Goal: Register for event/course

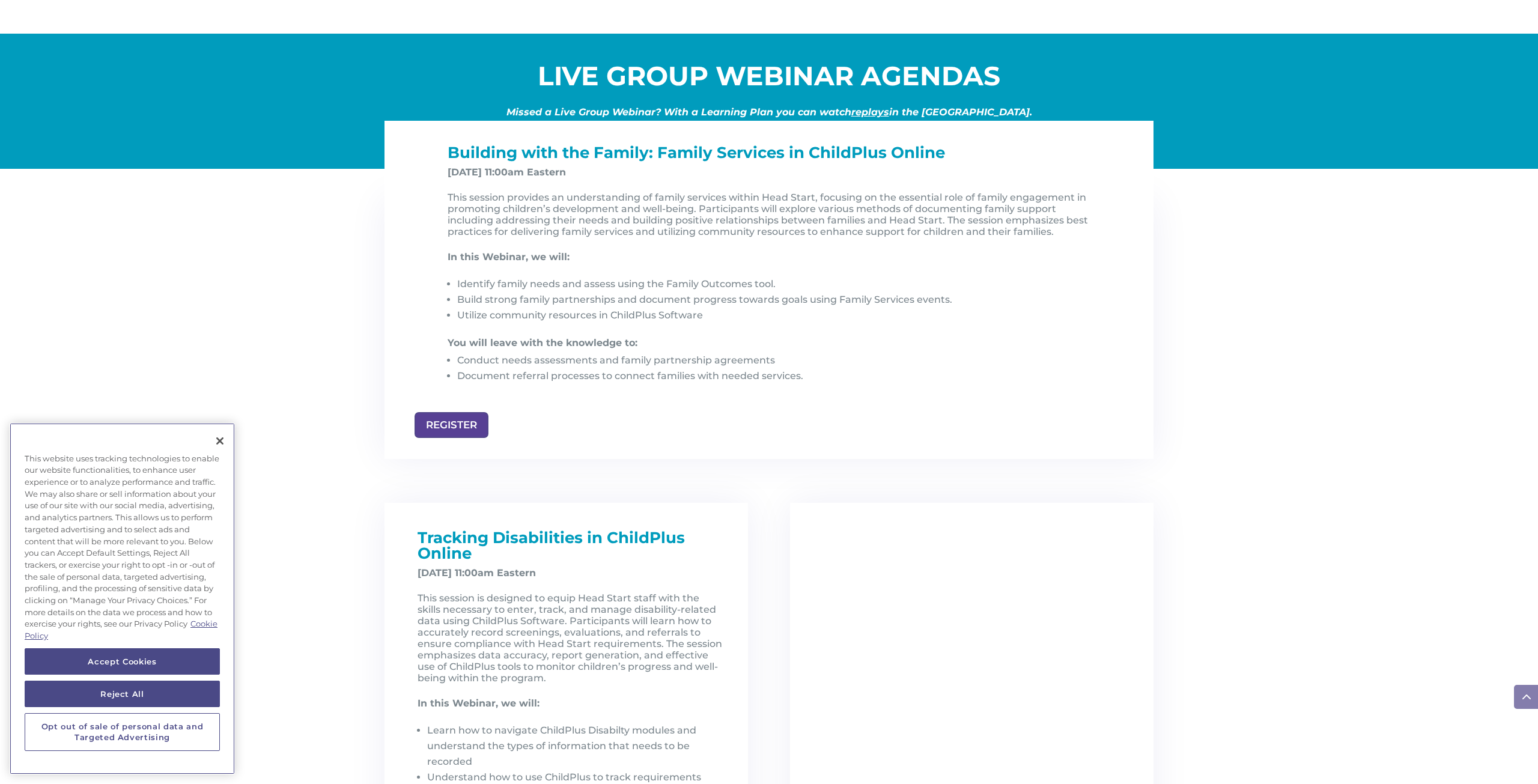
scroll to position [1242, 0]
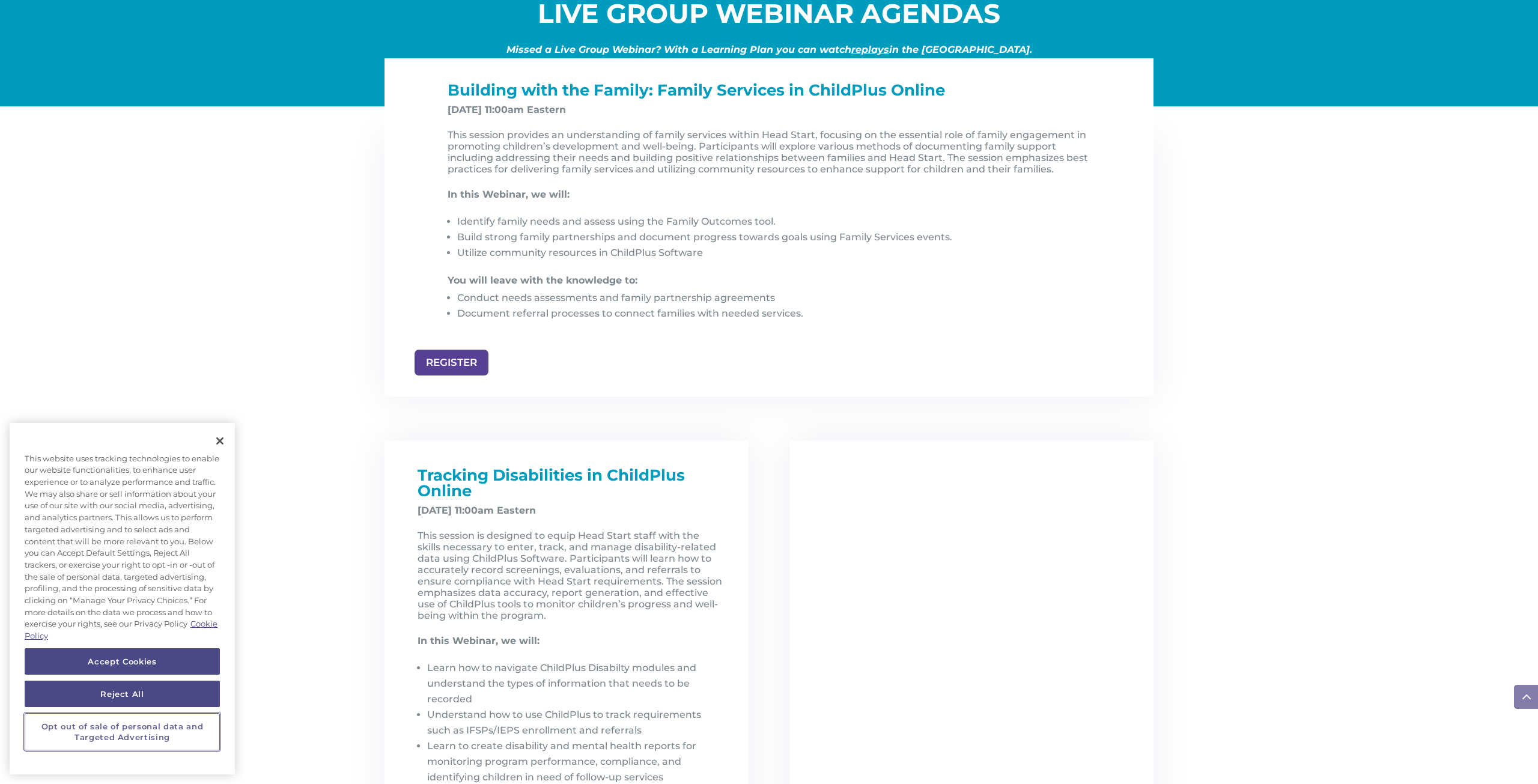
click at [113, 733] on button "Opt out of sale of personal data and Targeted Advertising" at bounding box center [123, 732] width 196 height 38
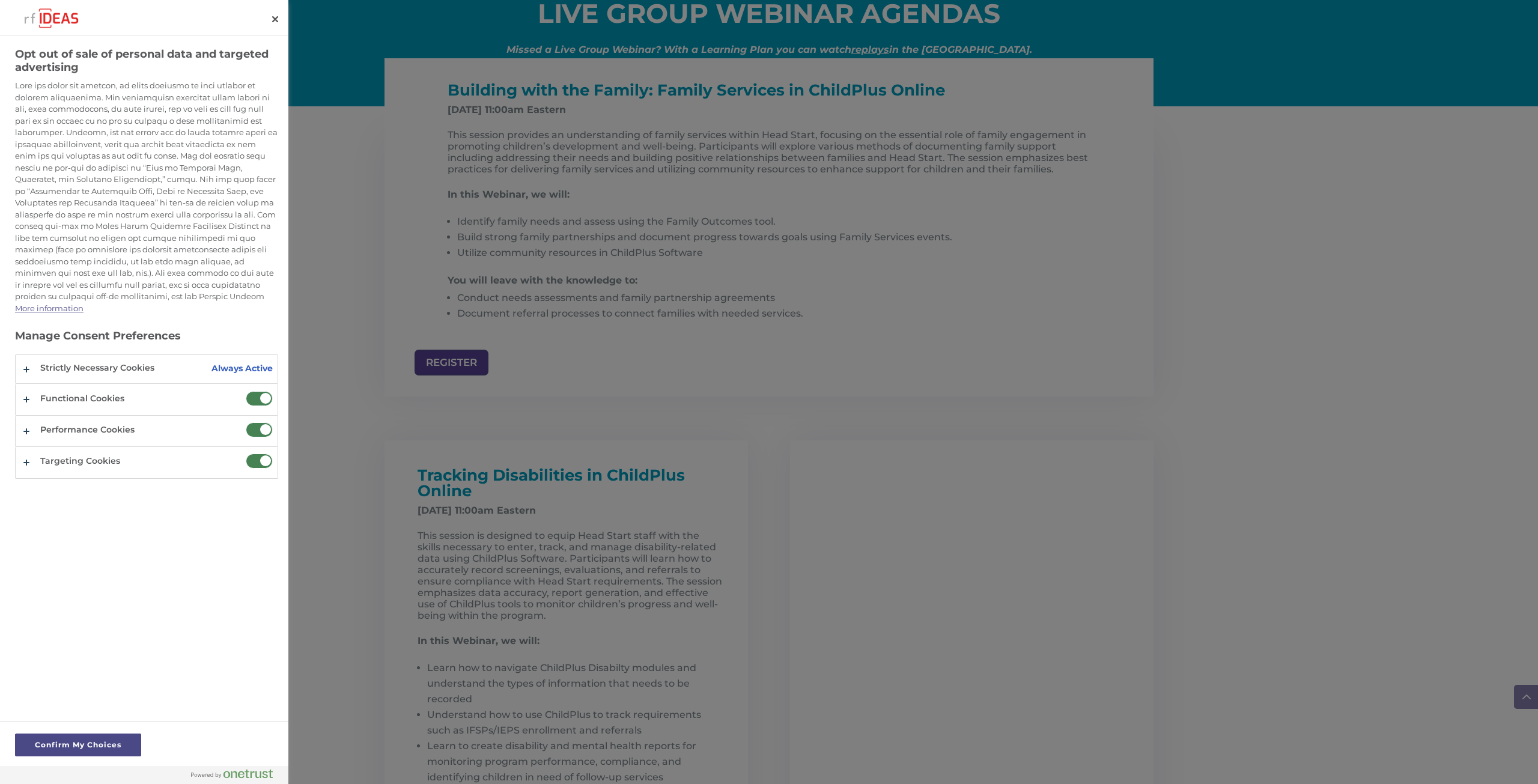
click at [267, 398] on span "Opt out of sale of personal data and targeted advertising" at bounding box center [259, 398] width 27 height 15
click at [245, 391] on input "Functional Cookies" at bounding box center [245, 391] width 0 height 0
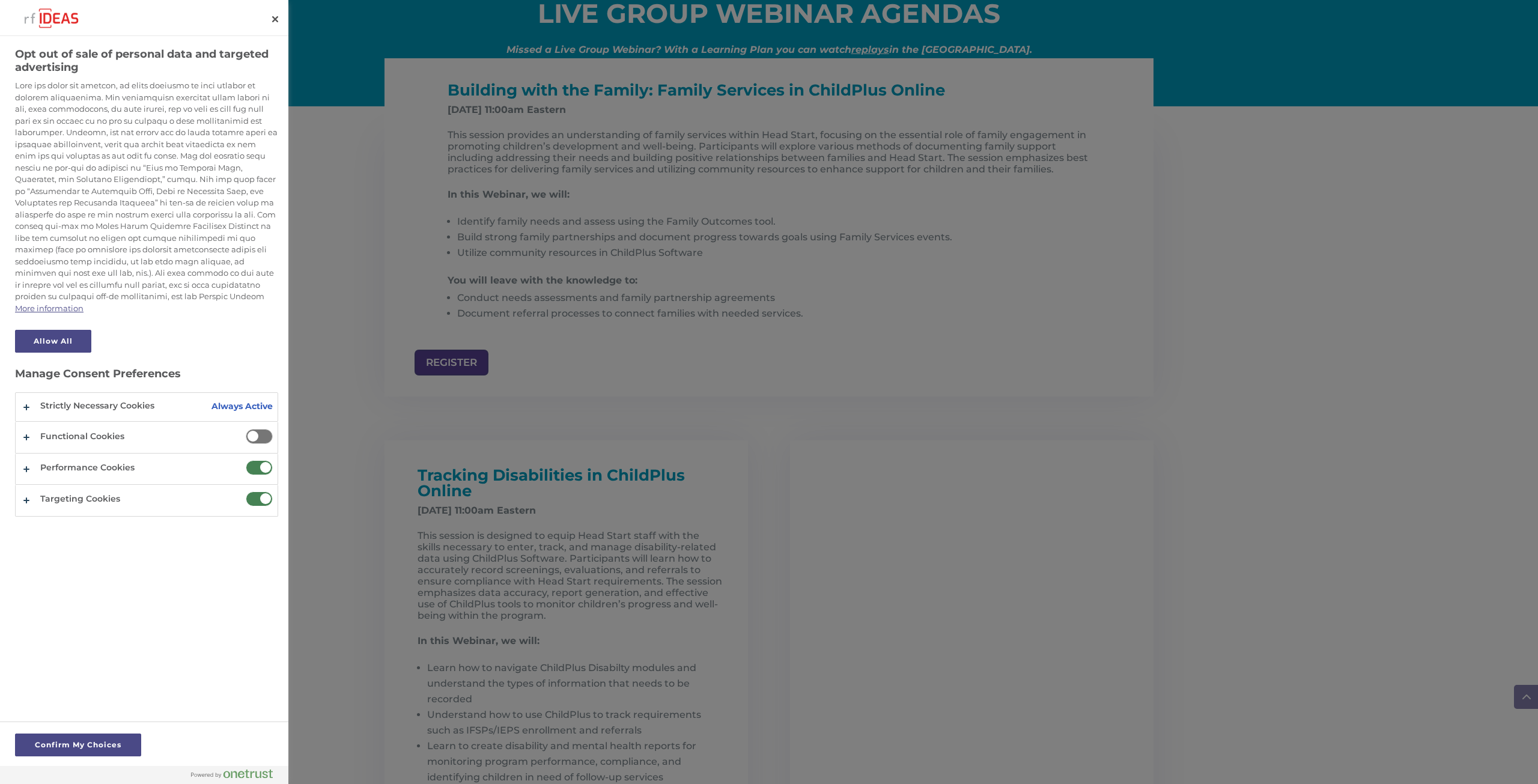
click at [264, 467] on span "Opt out of sale of personal data and targeted advertising" at bounding box center [259, 467] width 27 height 15
click at [245, 460] on input "Performance Cookies" at bounding box center [245, 460] width 0 height 0
click at [267, 497] on span "Opt out of sale of personal data and targeted advertising" at bounding box center [259, 499] width 27 height 15
click at [245, 491] on input "Targeting Cookies" at bounding box center [245, 491] width 0 height 0
click at [70, 744] on button "Confirm My Choices" at bounding box center [78, 745] width 126 height 23
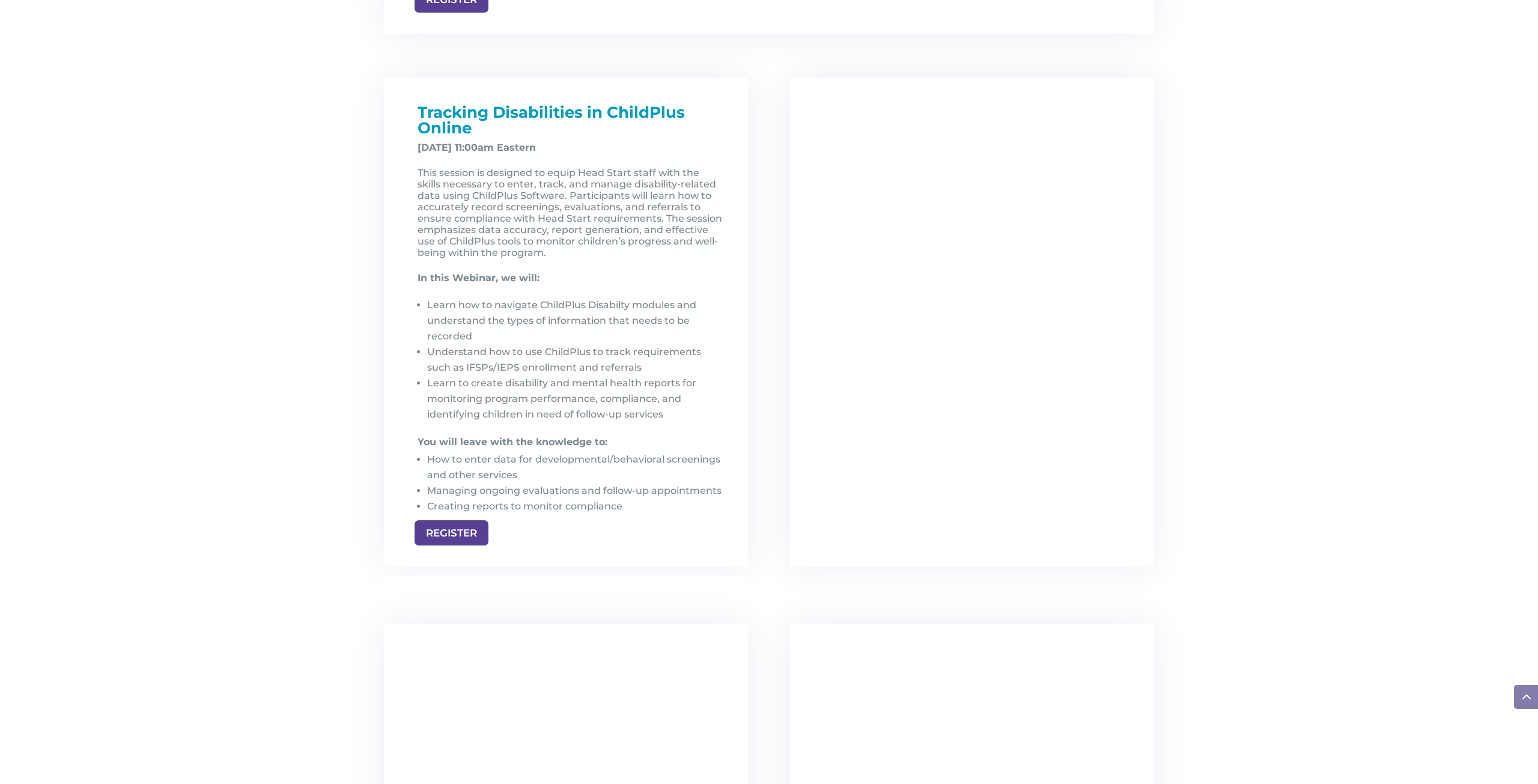
scroll to position [1626, 0]
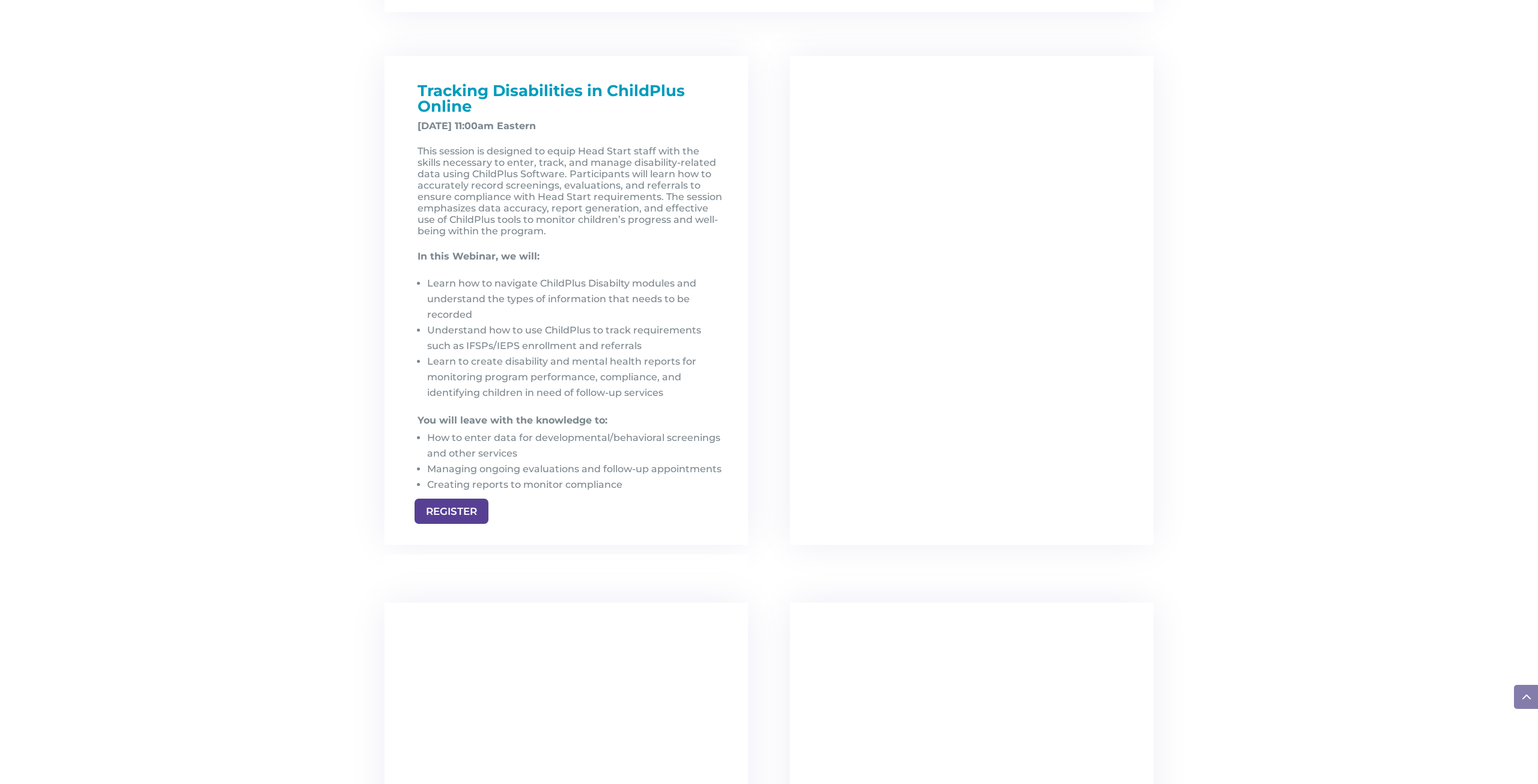
click at [459, 512] on link "REGISTER" at bounding box center [451, 511] width 74 height 26
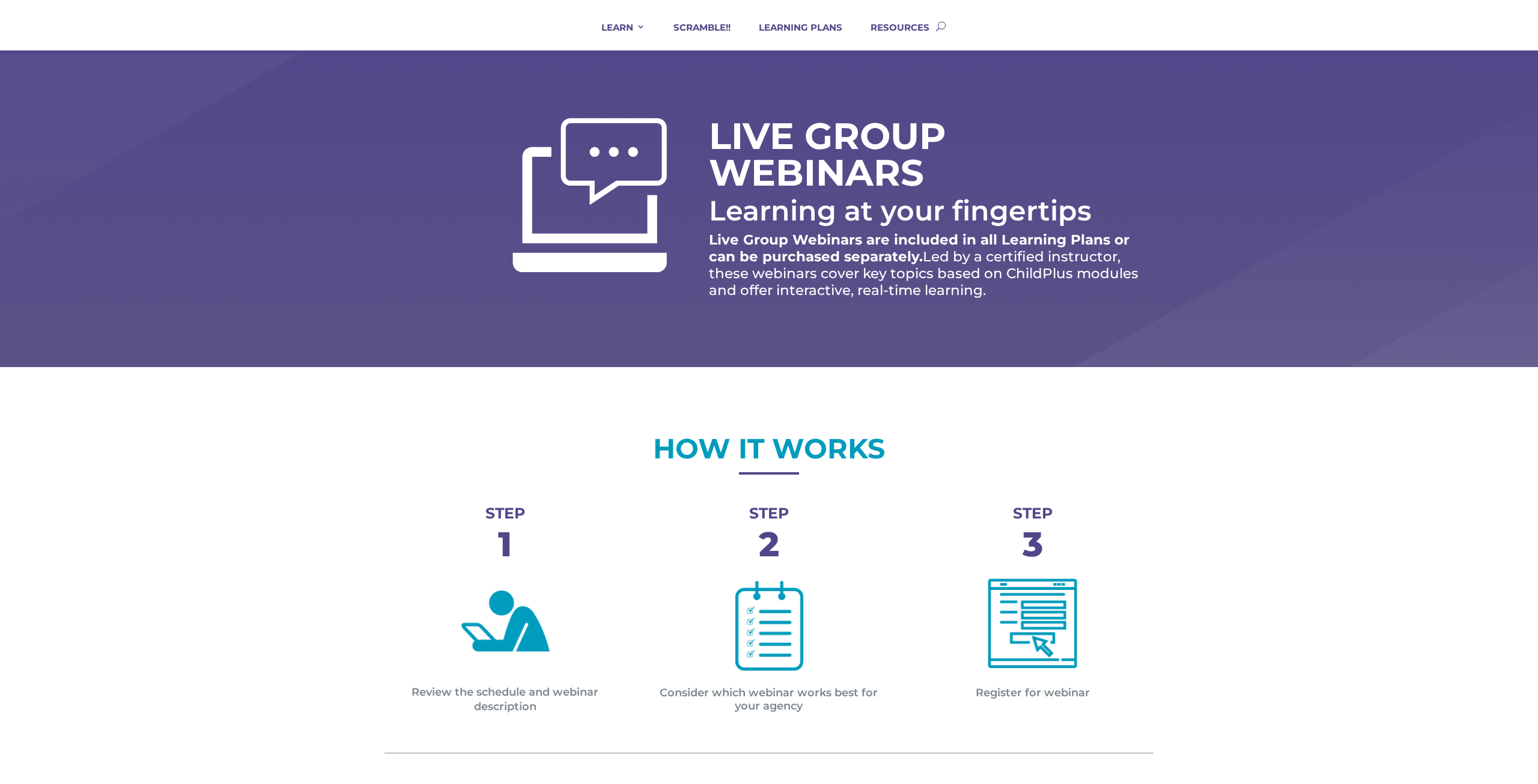
scroll to position [0, 0]
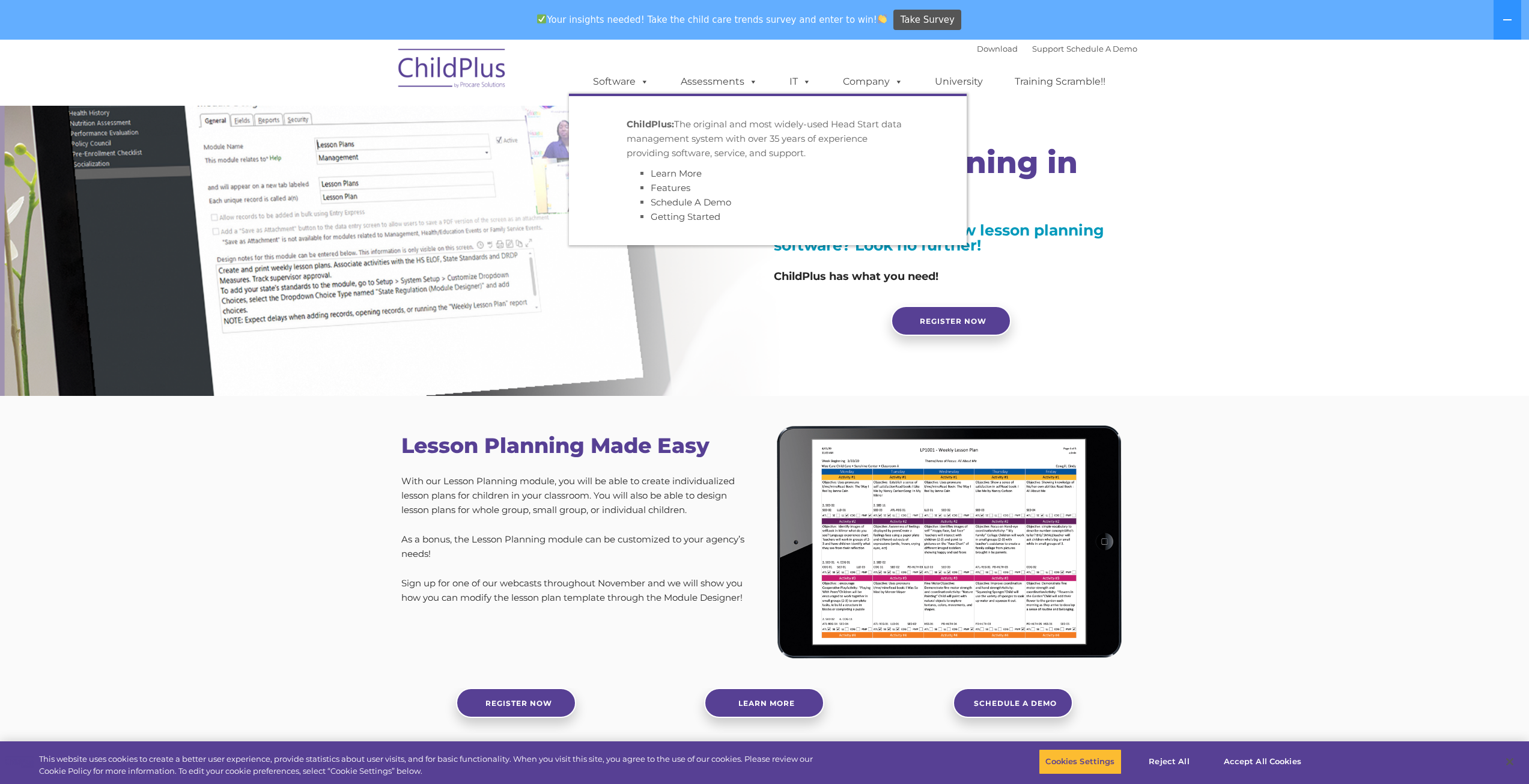
click at [616, 76] on link "Software" at bounding box center [621, 81] width 80 height 24
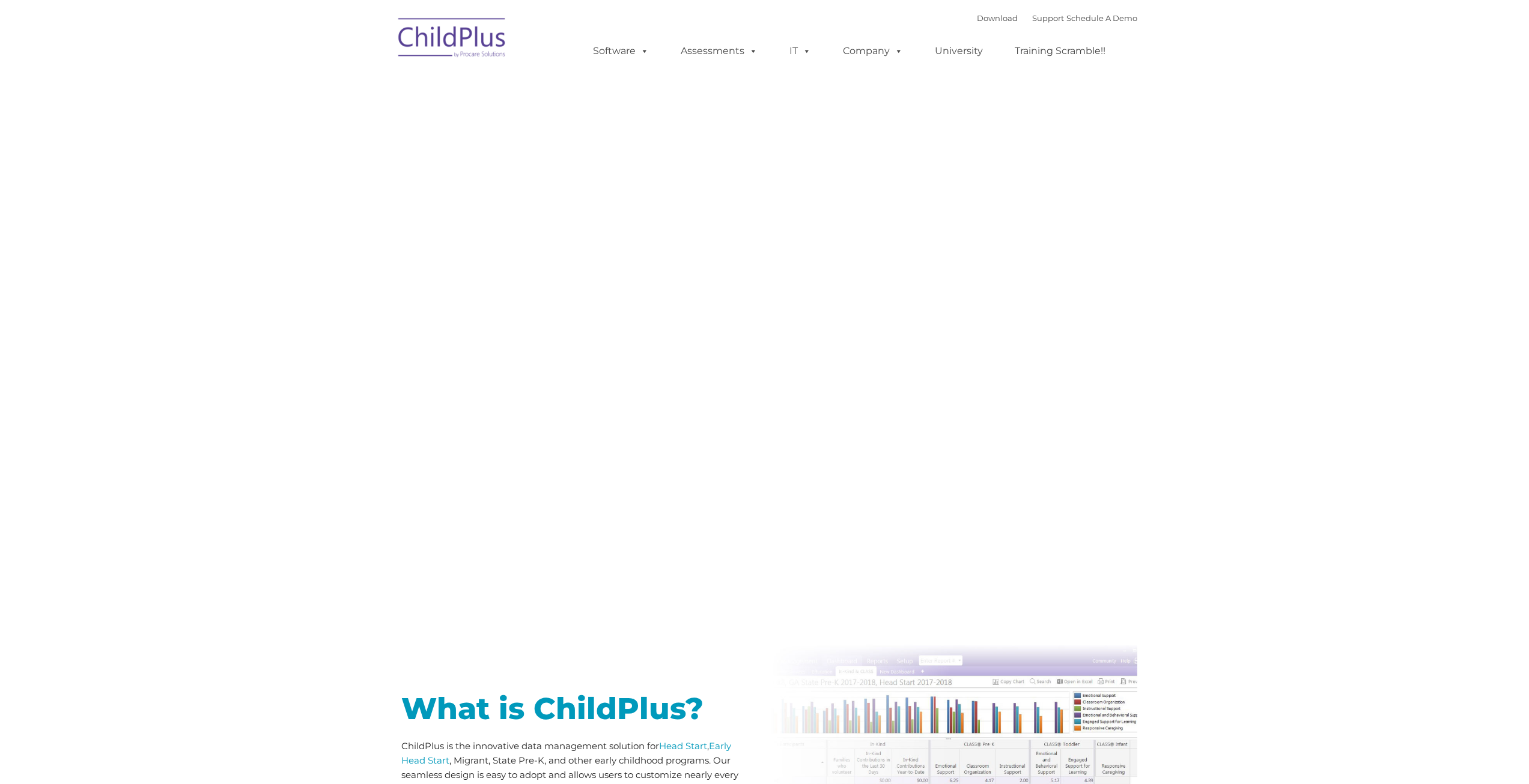
type input ""
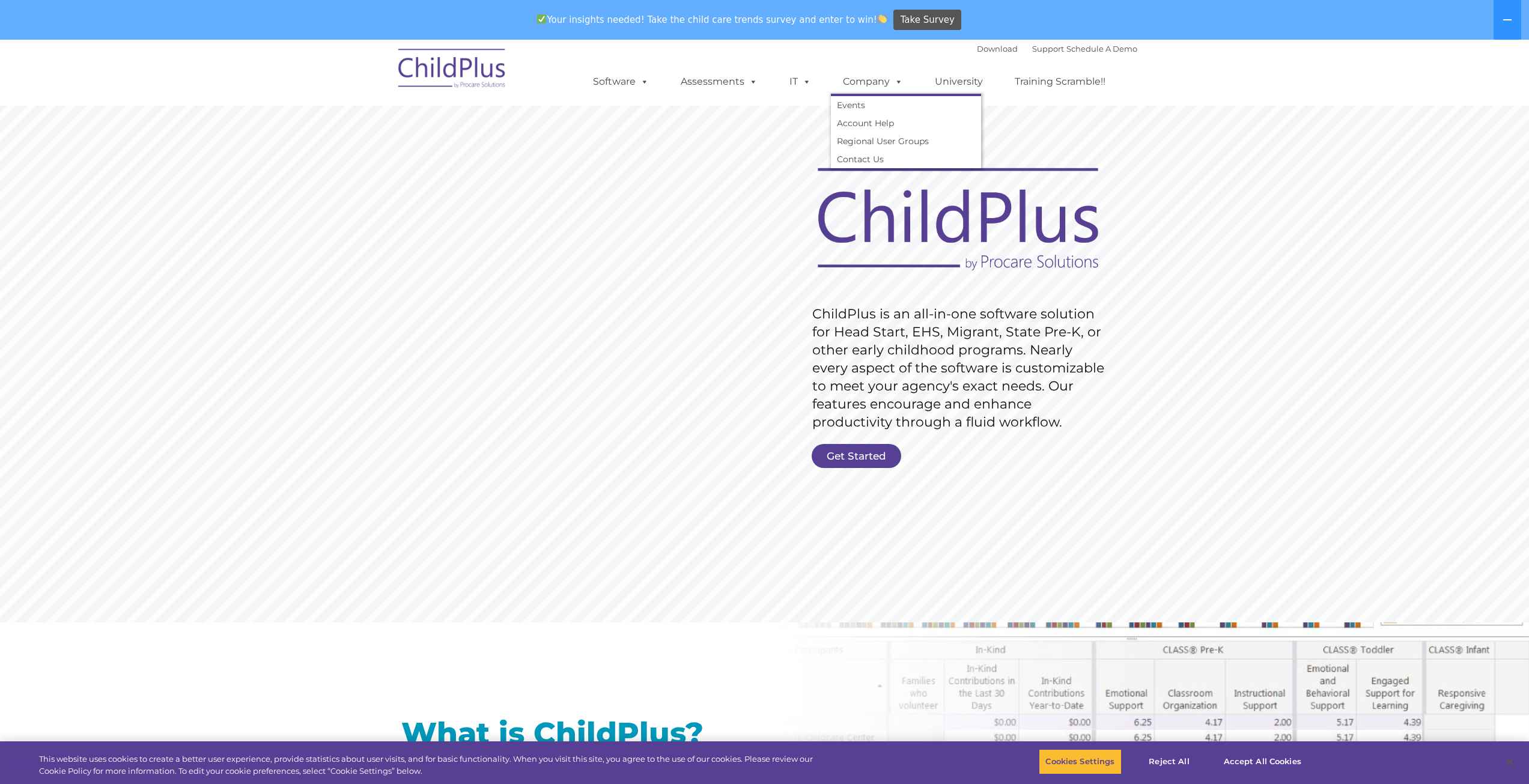
click at [872, 84] on link "Company" at bounding box center [873, 81] width 84 height 24
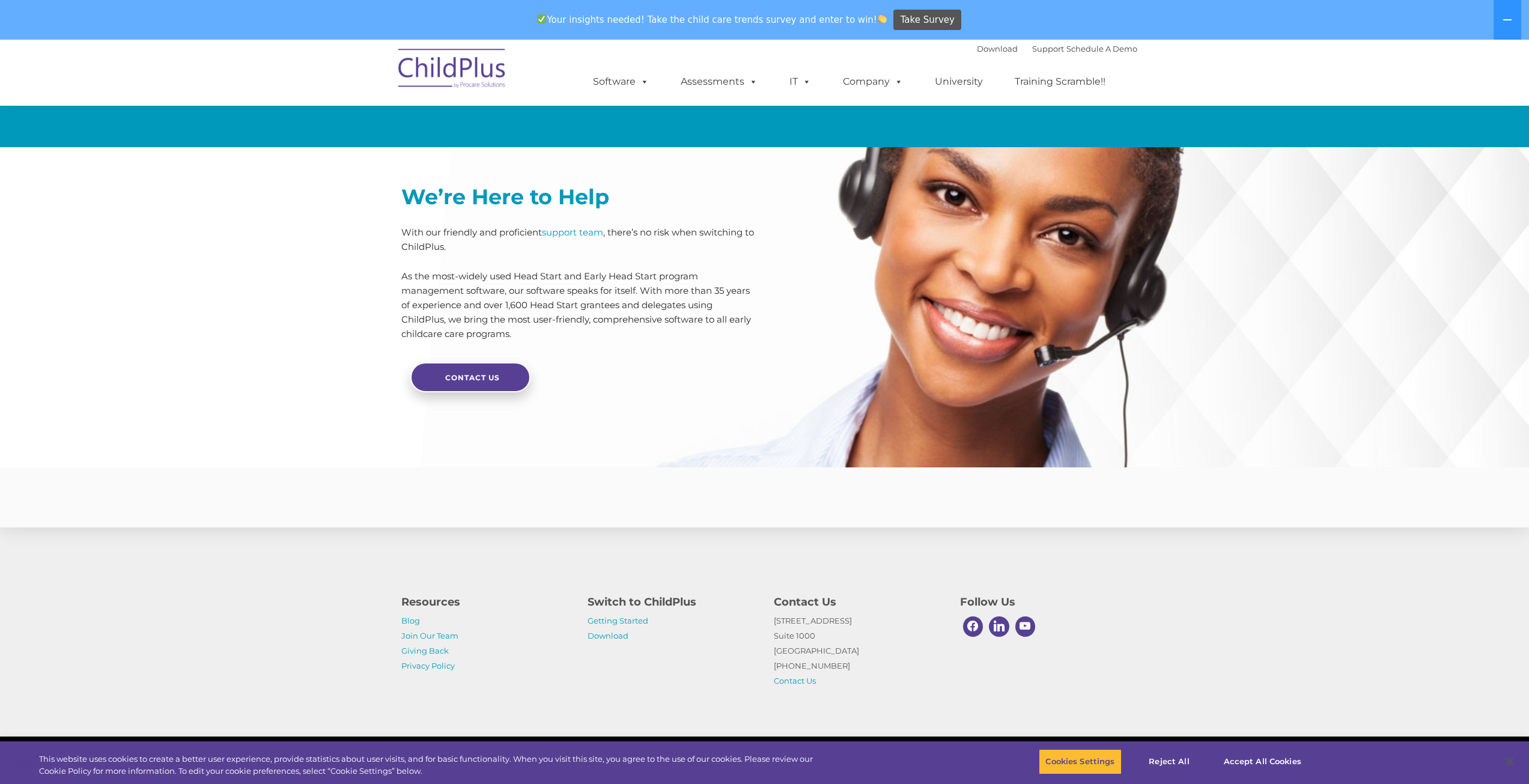
scroll to position [2638, 0]
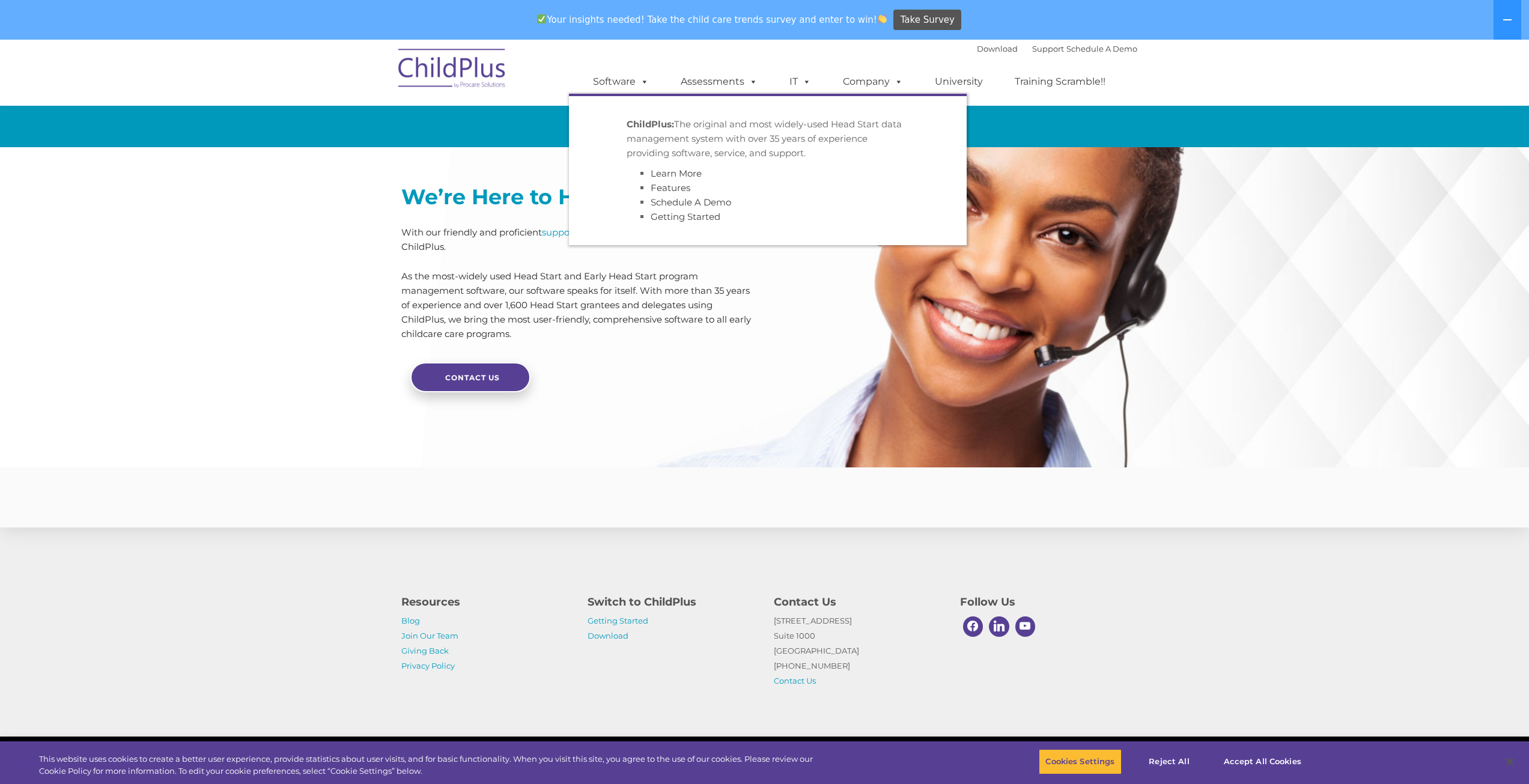
click at [625, 83] on link "Software" at bounding box center [621, 81] width 80 height 24
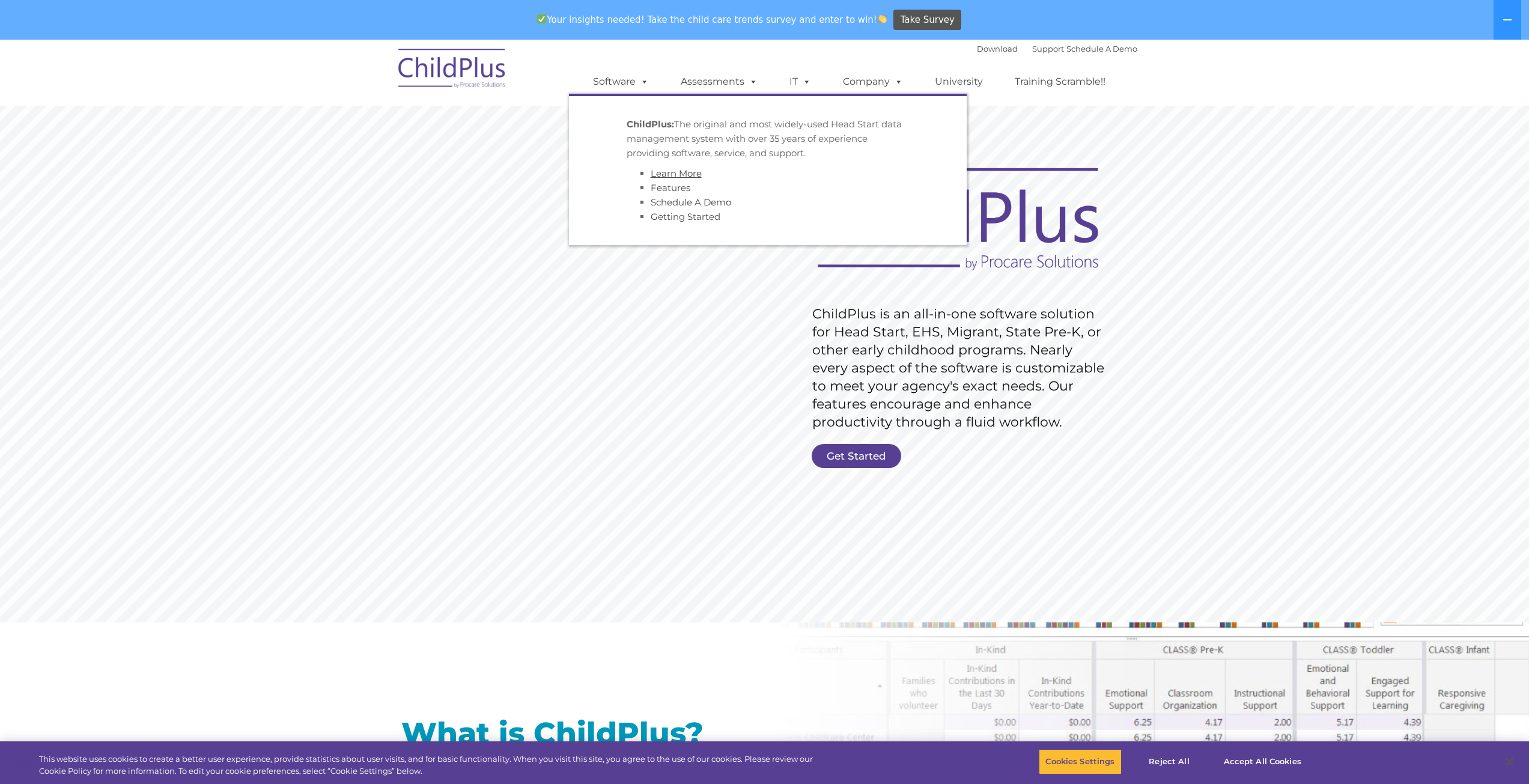
click at [667, 170] on link "Learn More" at bounding box center [677, 173] width 51 height 11
click at [658, 189] on link "Features" at bounding box center [671, 187] width 39 height 11
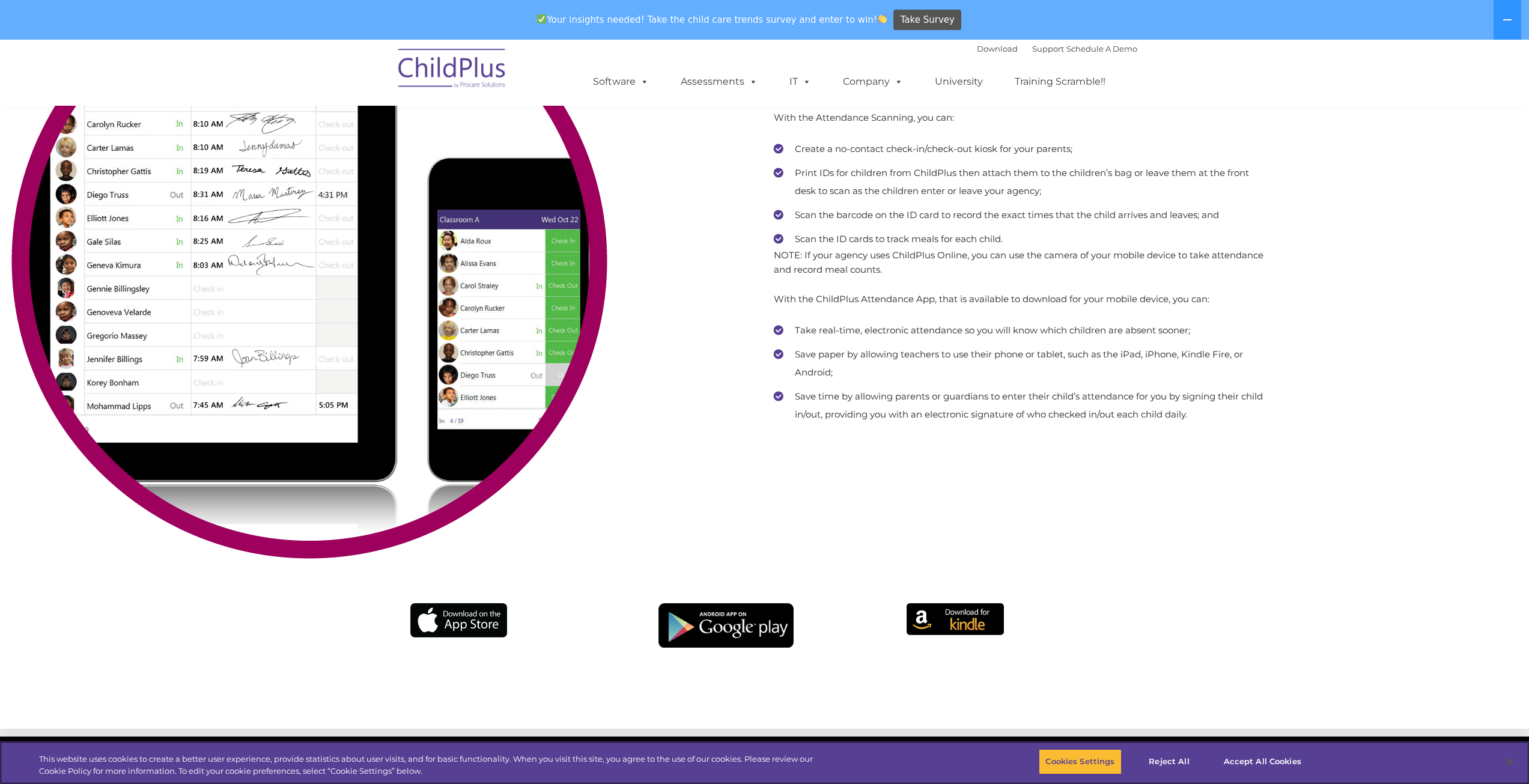
scroll to position [7666, 0]
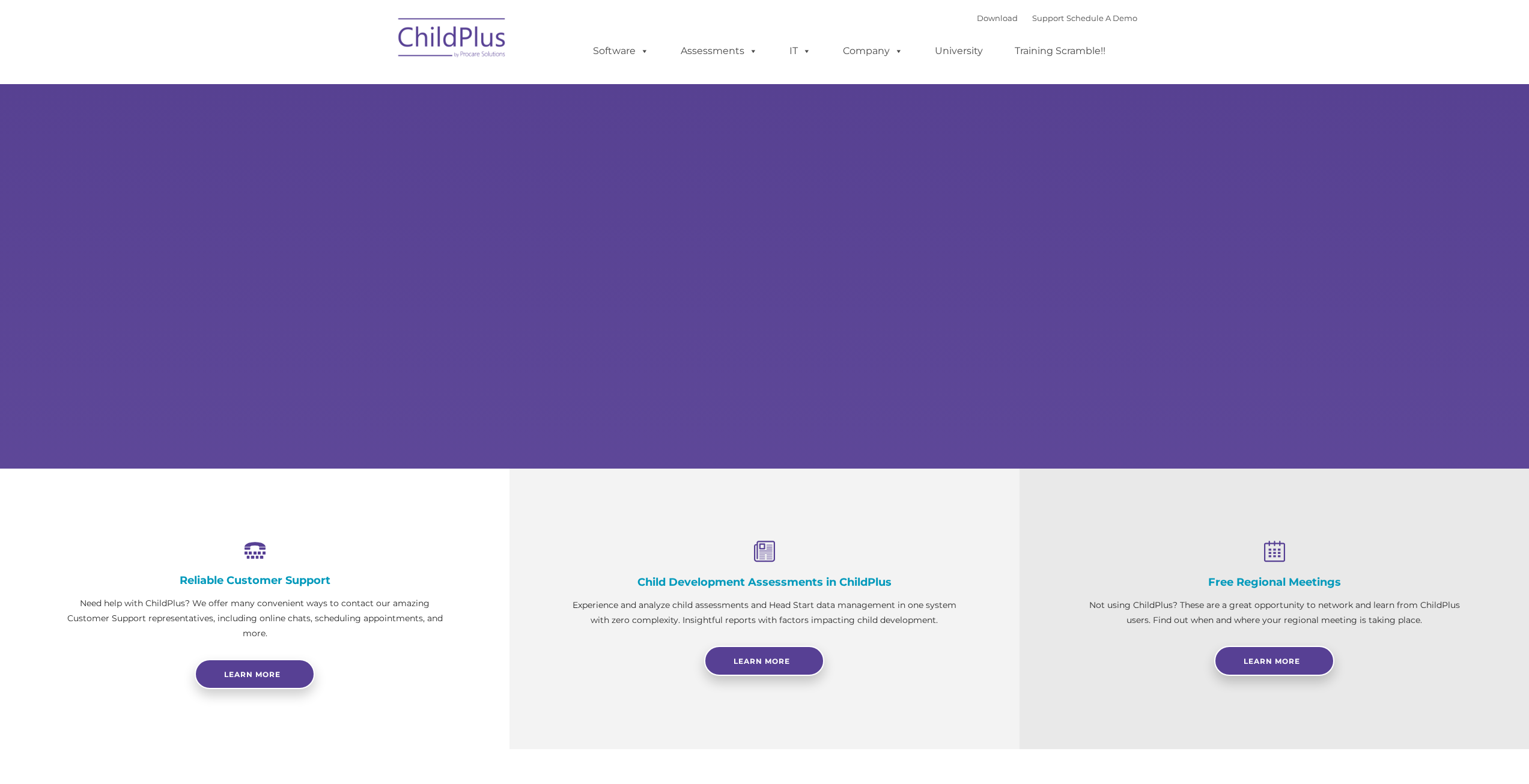
select select "MEDIUM"
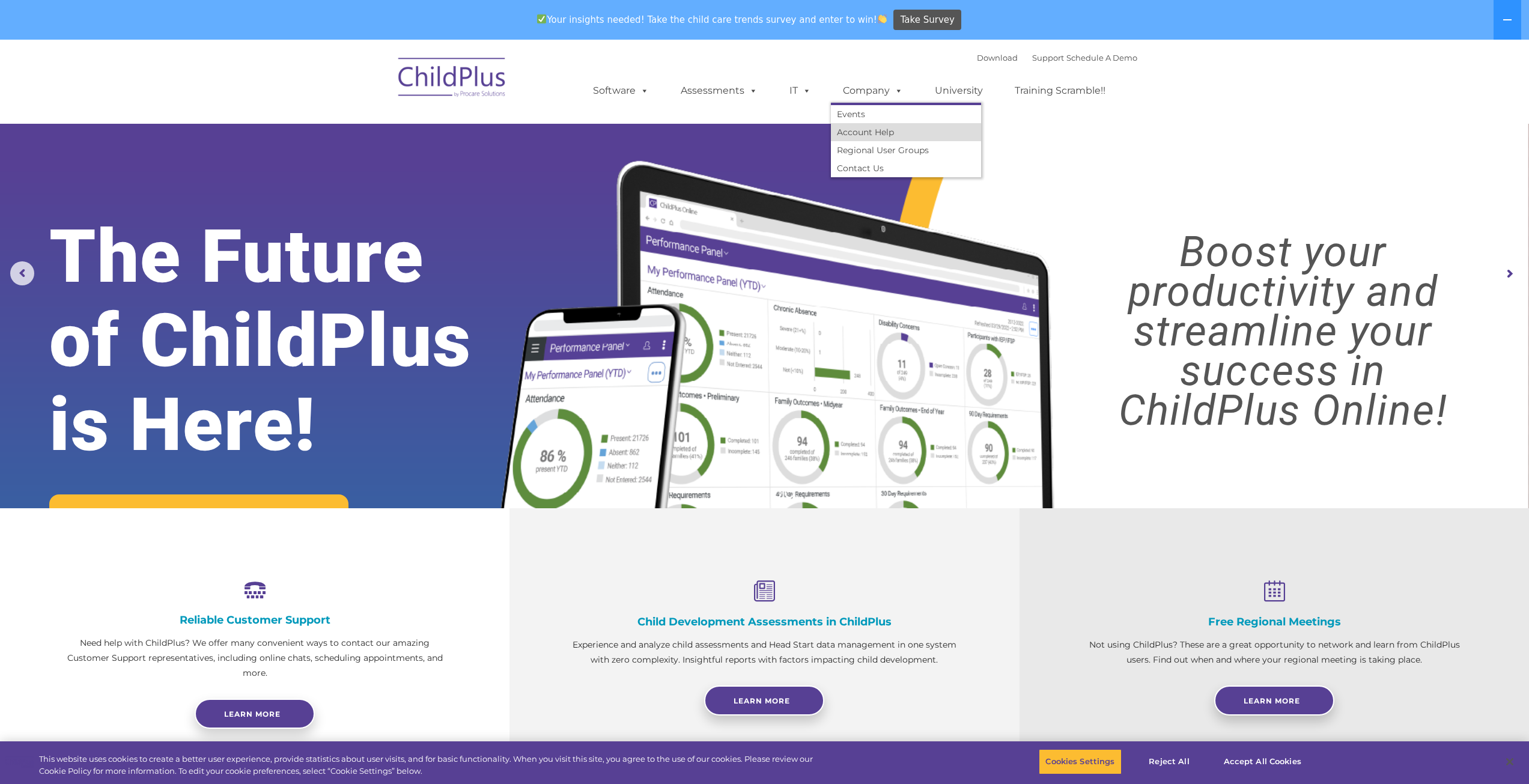
click at [887, 139] on link "Account Help" at bounding box center [906, 132] width 150 height 18
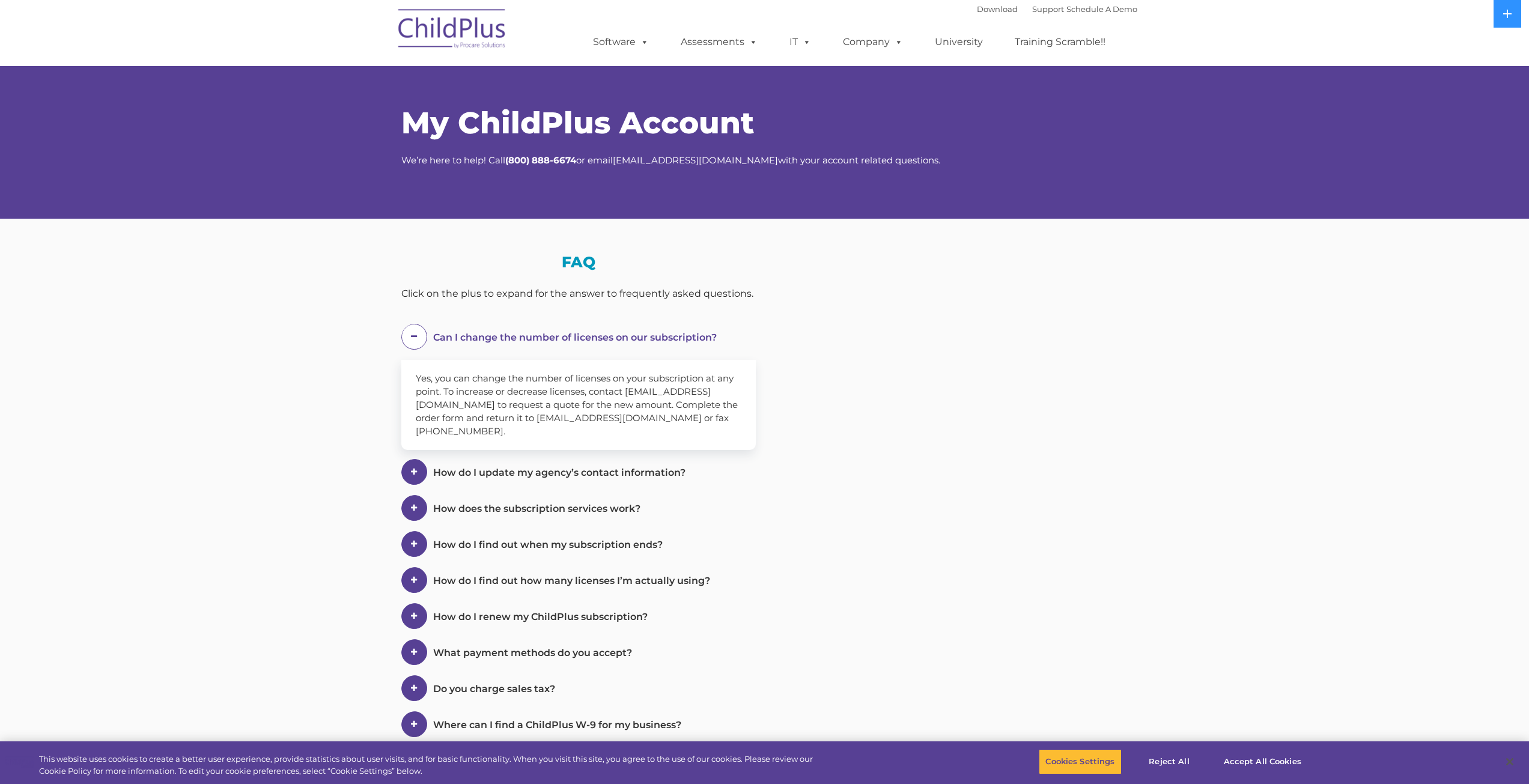
select select "MEDIUM"
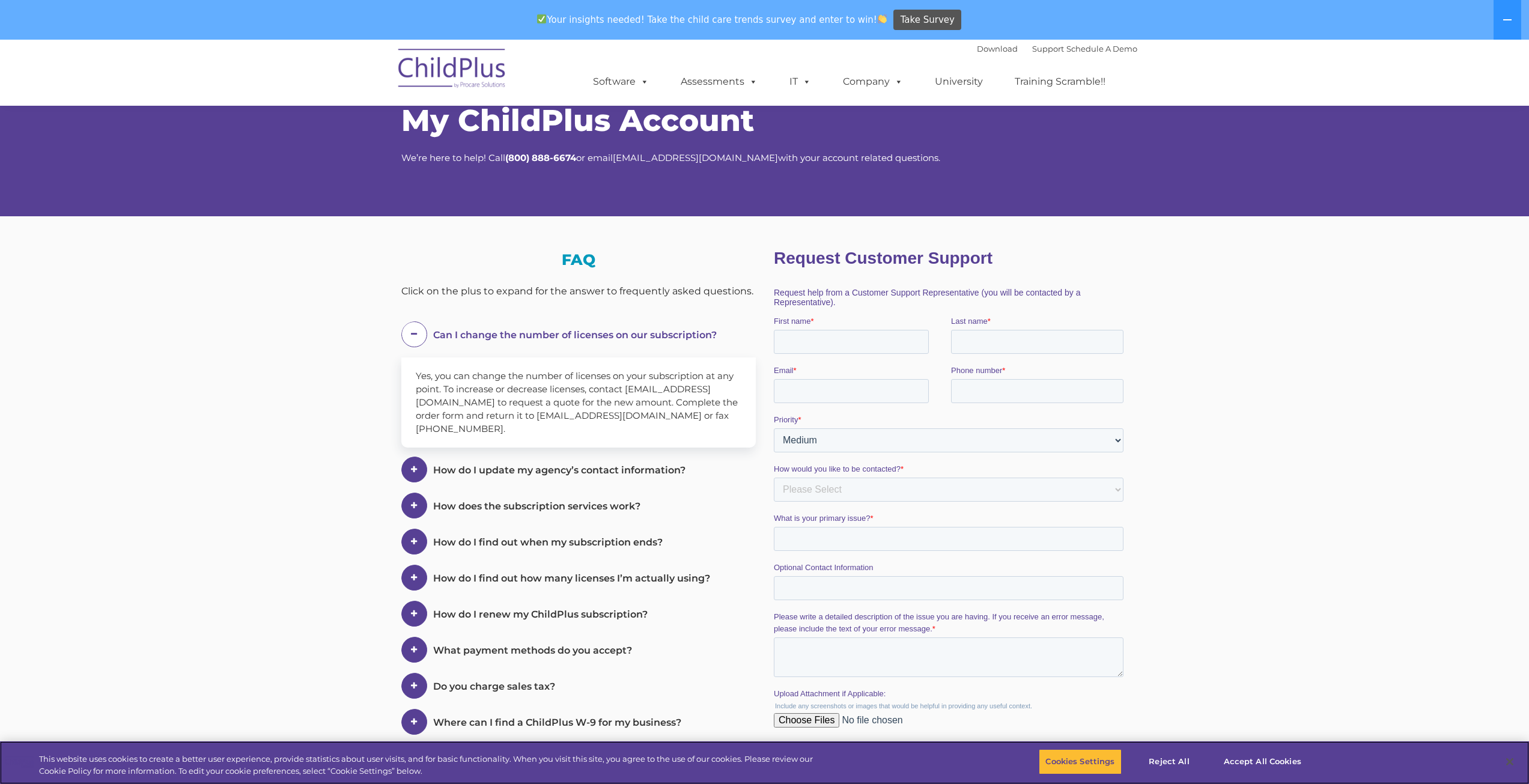
scroll to position [39, 0]
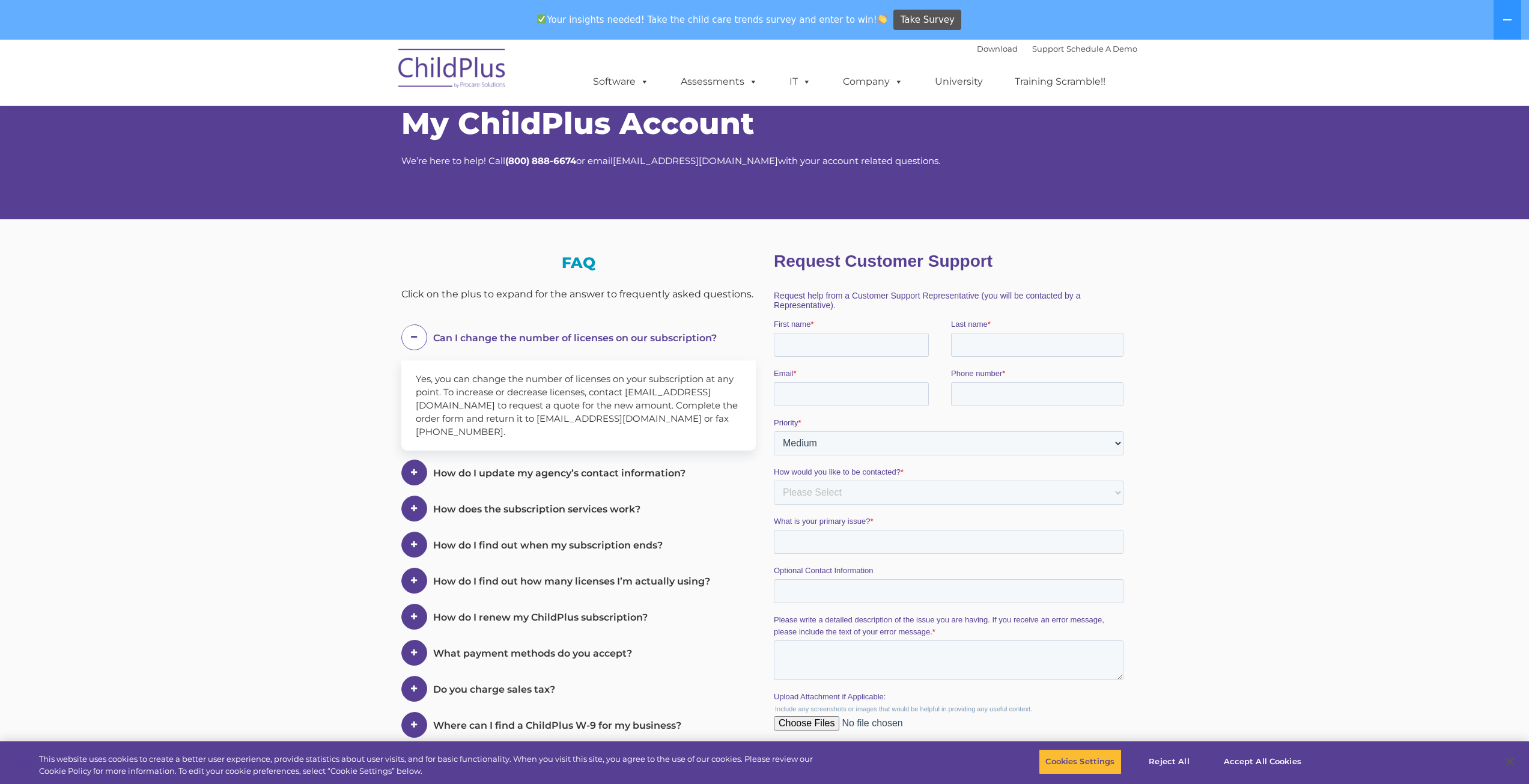
click at [963, 81] on link "University" at bounding box center [959, 81] width 72 height 24
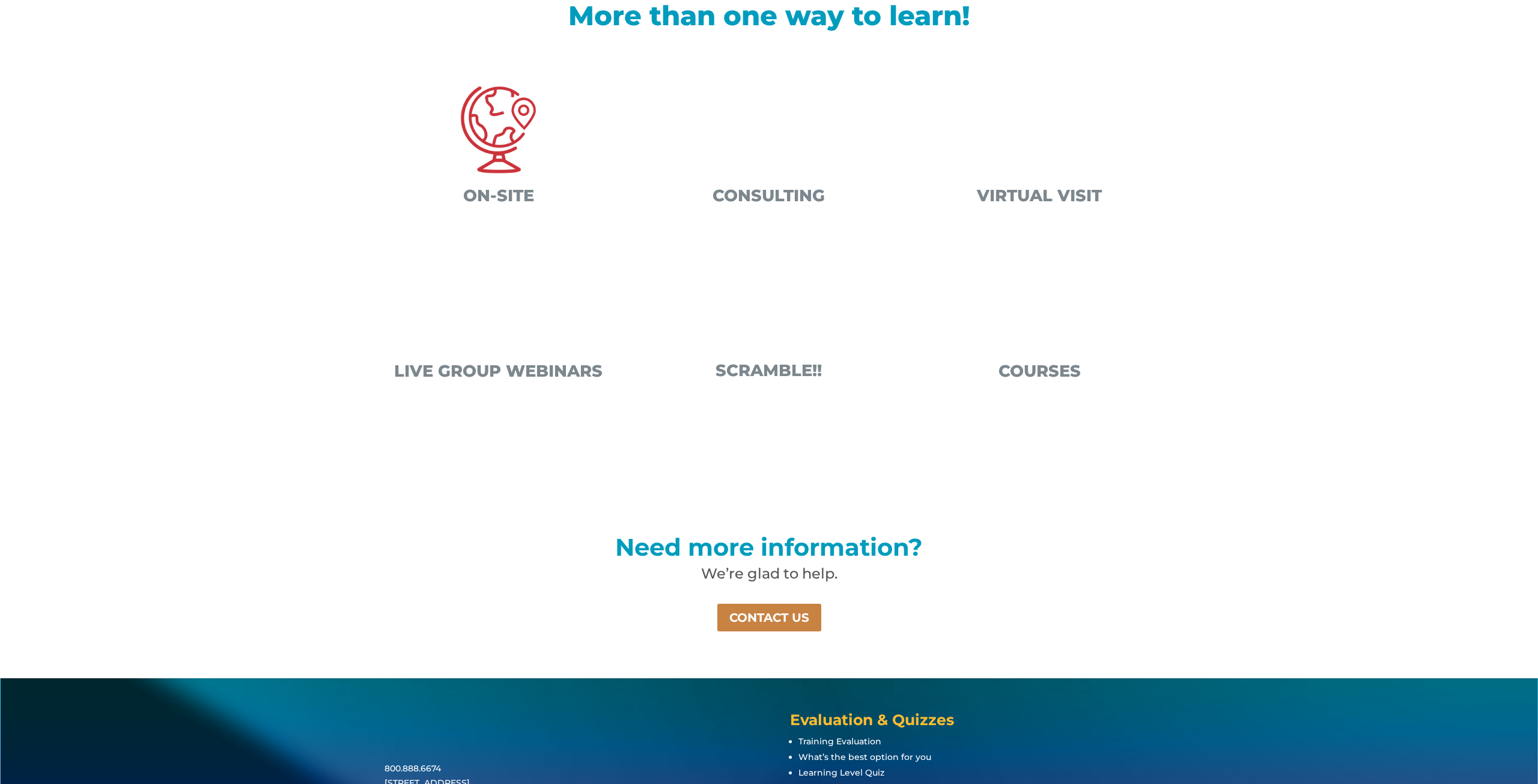
scroll to position [432, 0]
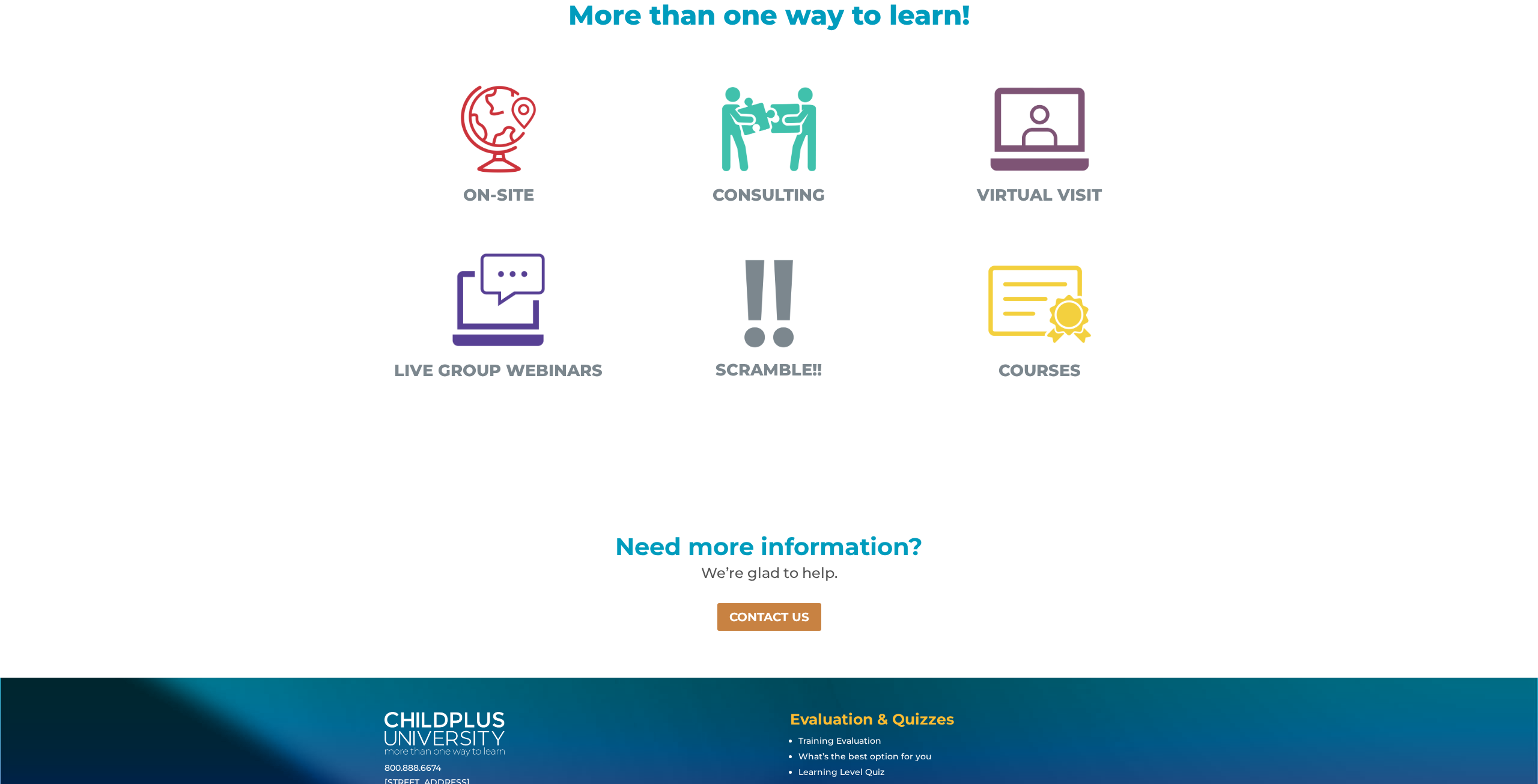
click at [467, 373] on span "LIVE GROUP WEBINARS" at bounding box center [499, 370] width 209 height 20
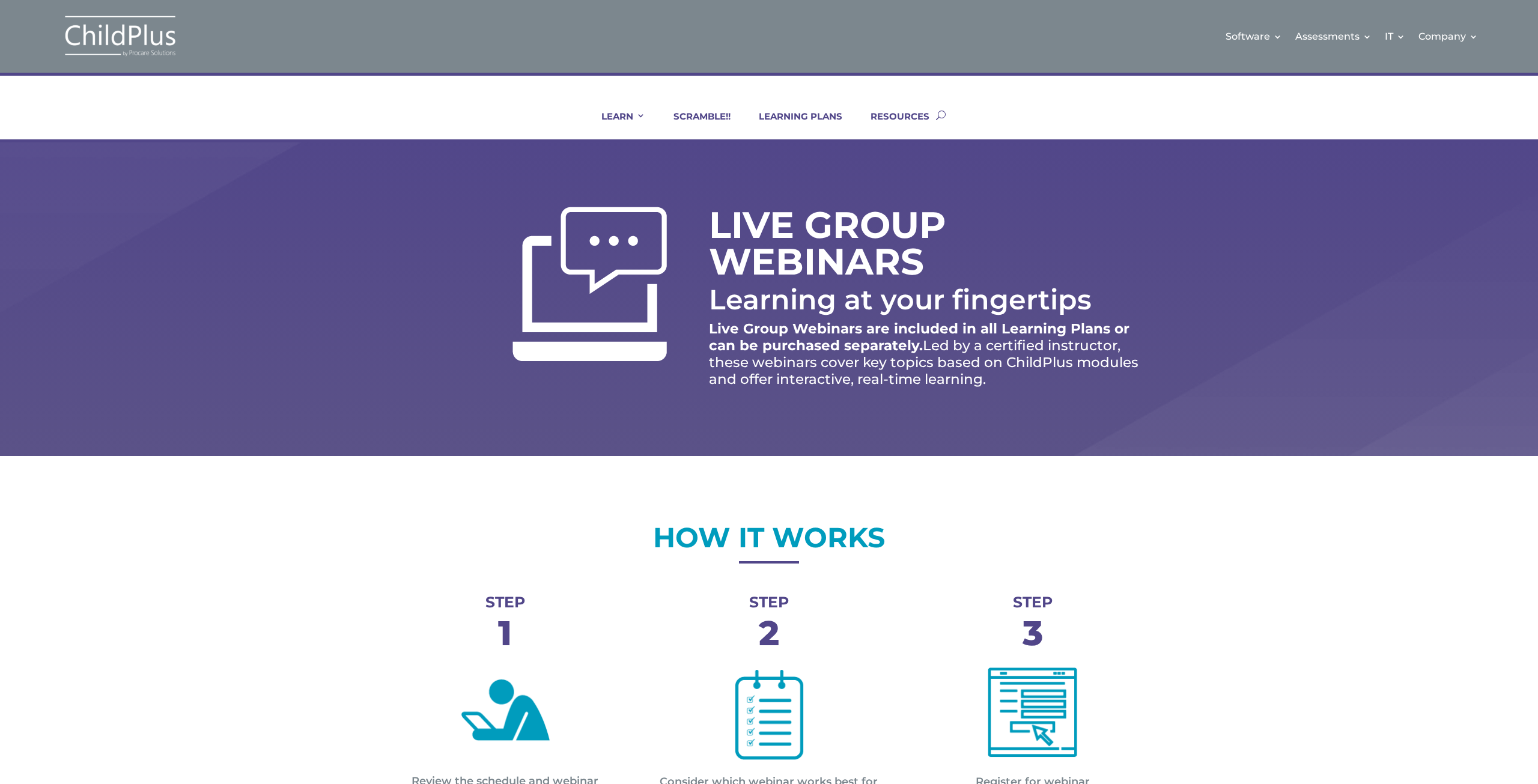
click at [809, 112] on link "LEARNING PLANS" at bounding box center [793, 125] width 98 height 29
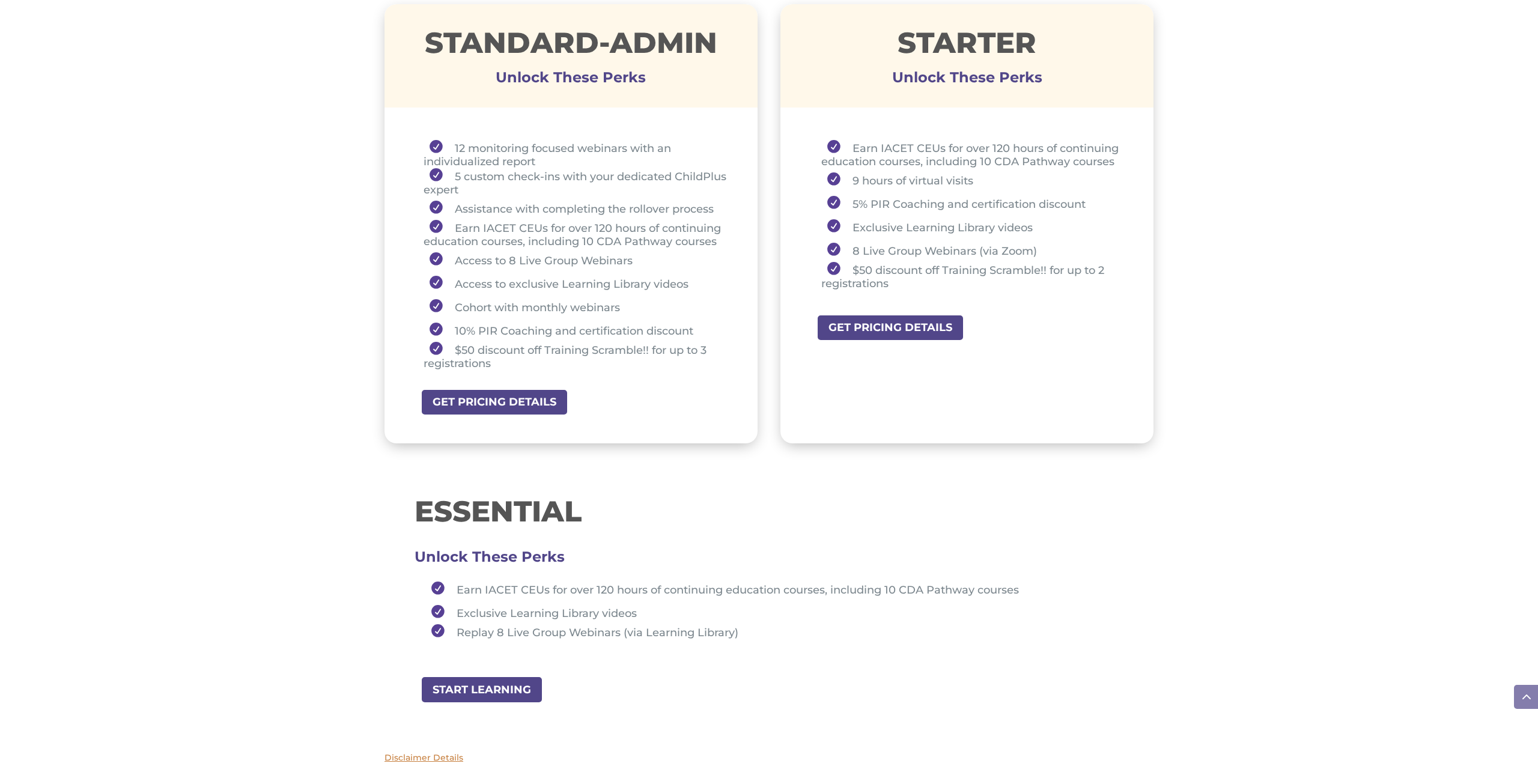
scroll to position [913, 0]
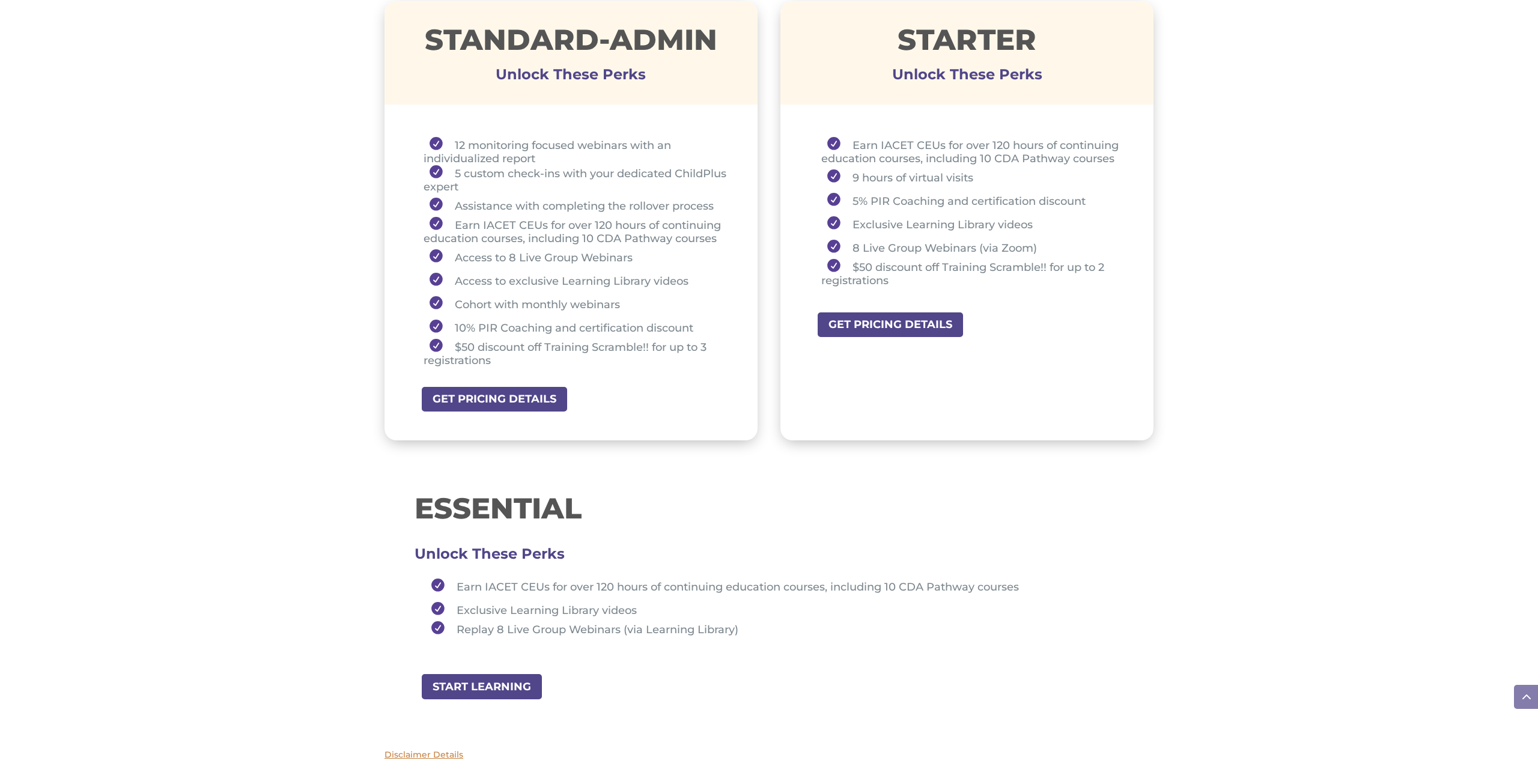
click at [907, 328] on link "GET PRICING DETAILS" at bounding box center [890, 324] width 148 height 27
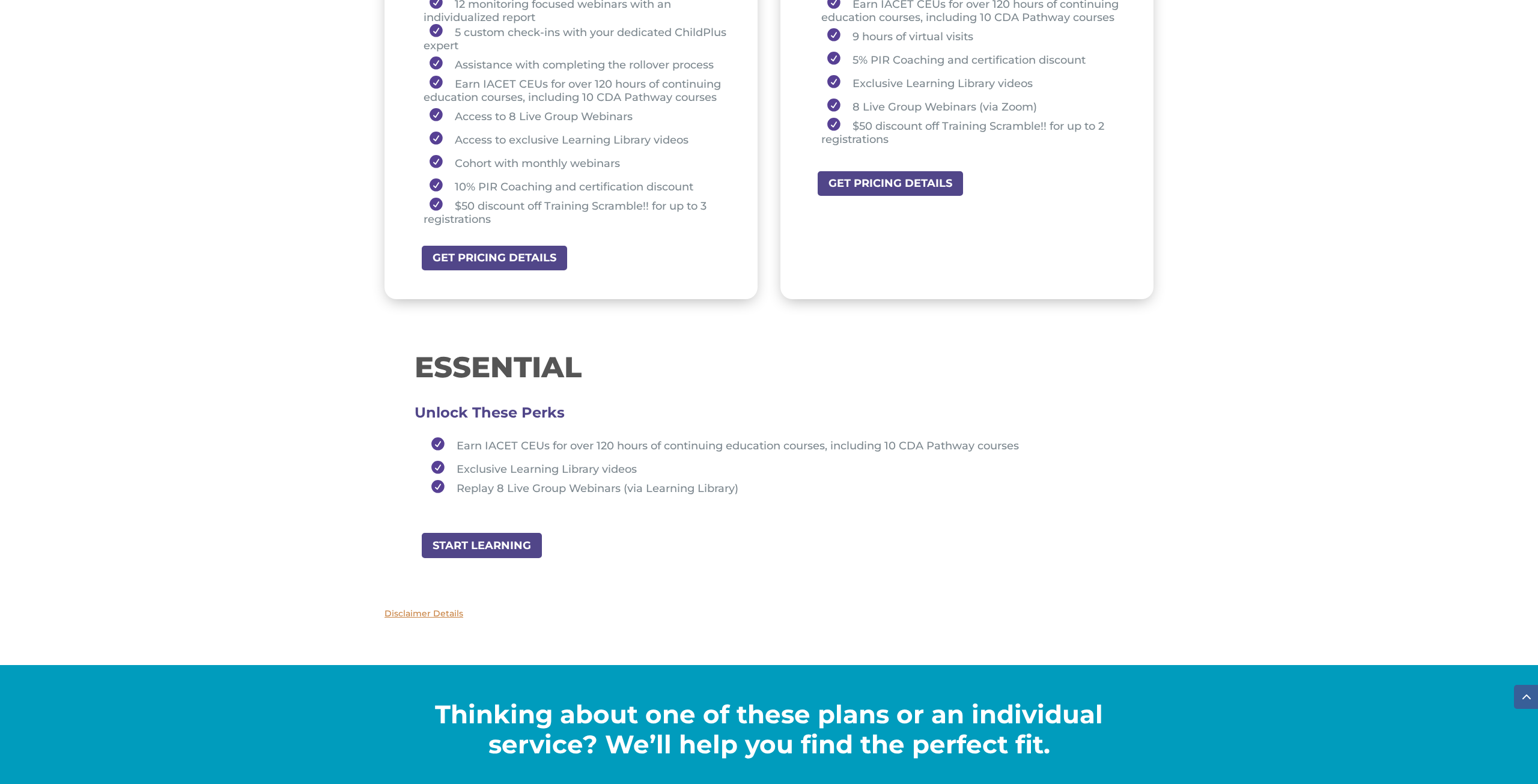
scroll to position [1057, 0]
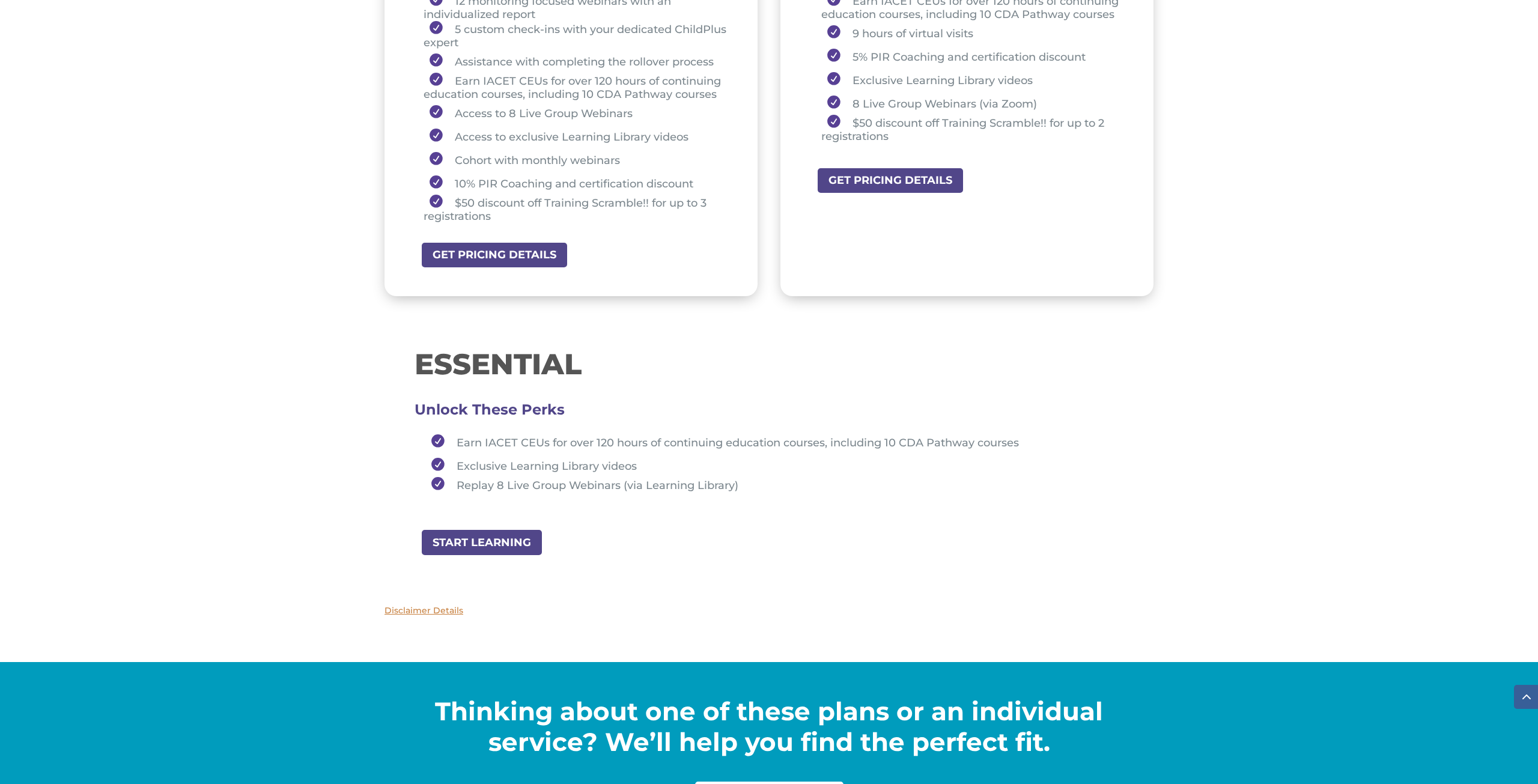
click at [480, 545] on link "START LEARNING" at bounding box center [482, 542] width 123 height 27
